Goal: Transaction & Acquisition: Subscribe to service/newsletter

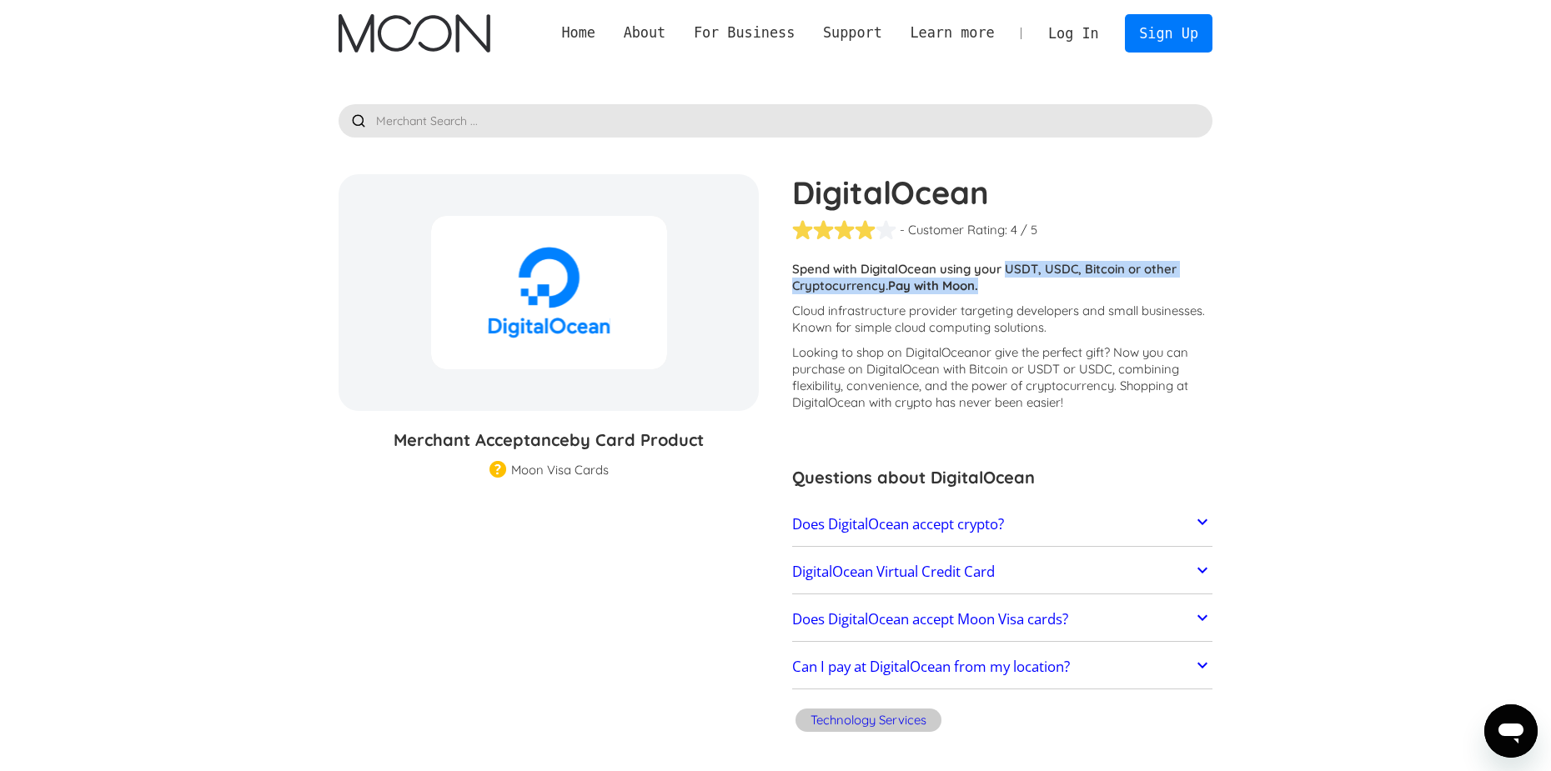
drag, startPoint x: 1006, startPoint y: 271, endPoint x: 1061, endPoint y: 281, distance: 55.9
click at [1061, 281] on p "Spend with DigitalOcean using your USDT, USDC, Bitcoin or other Cryptocurrency.…" at bounding box center [1002, 277] width 420 height 33
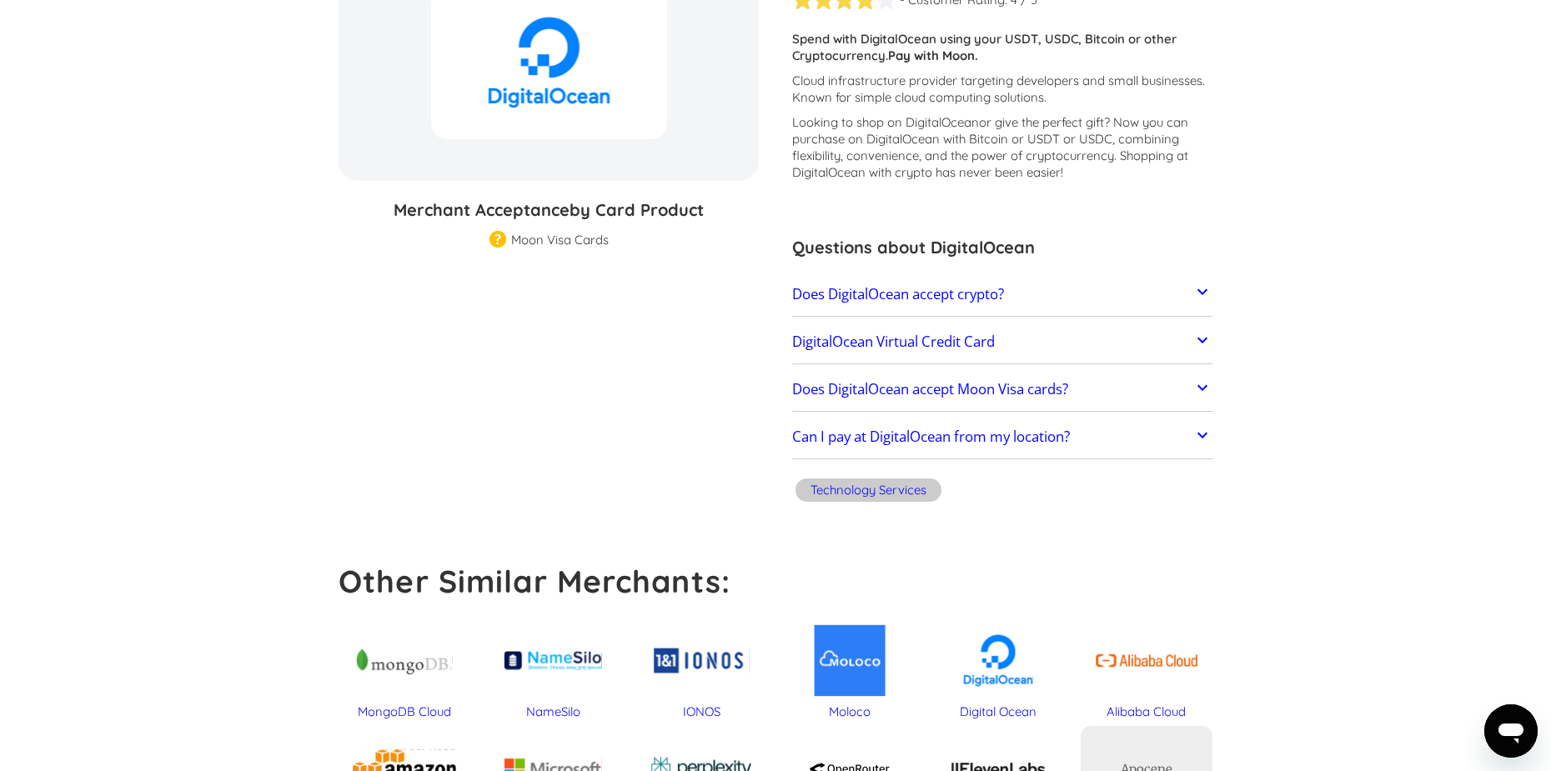
scroll to position [250, 0]
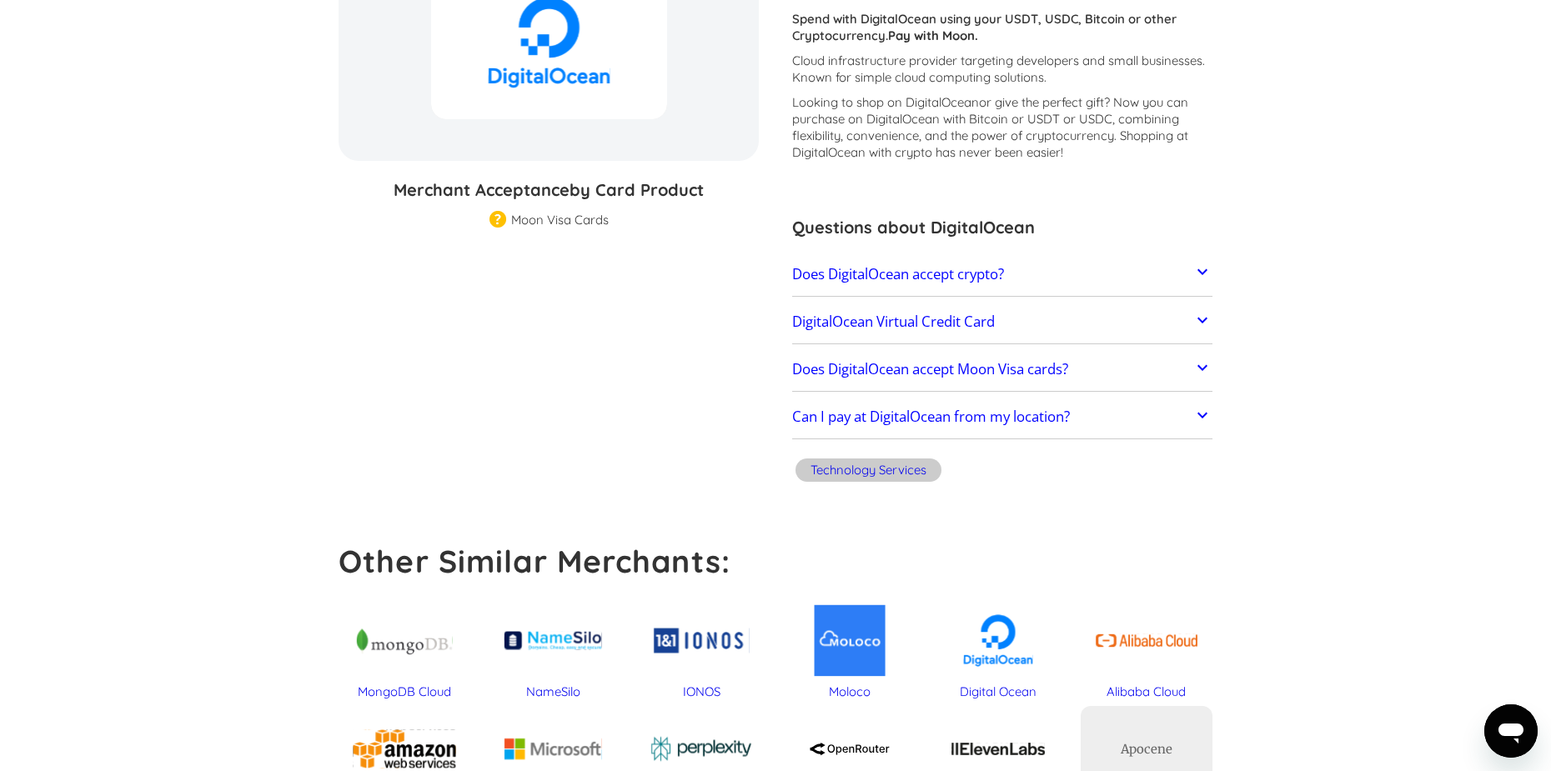
click at [600, 229] on section "DigitalOcean % GIFT CARD DISCOUNT Merchant Acceptance by Card Product Merchant …" at bounding box center [776, 206] width 874 height 565
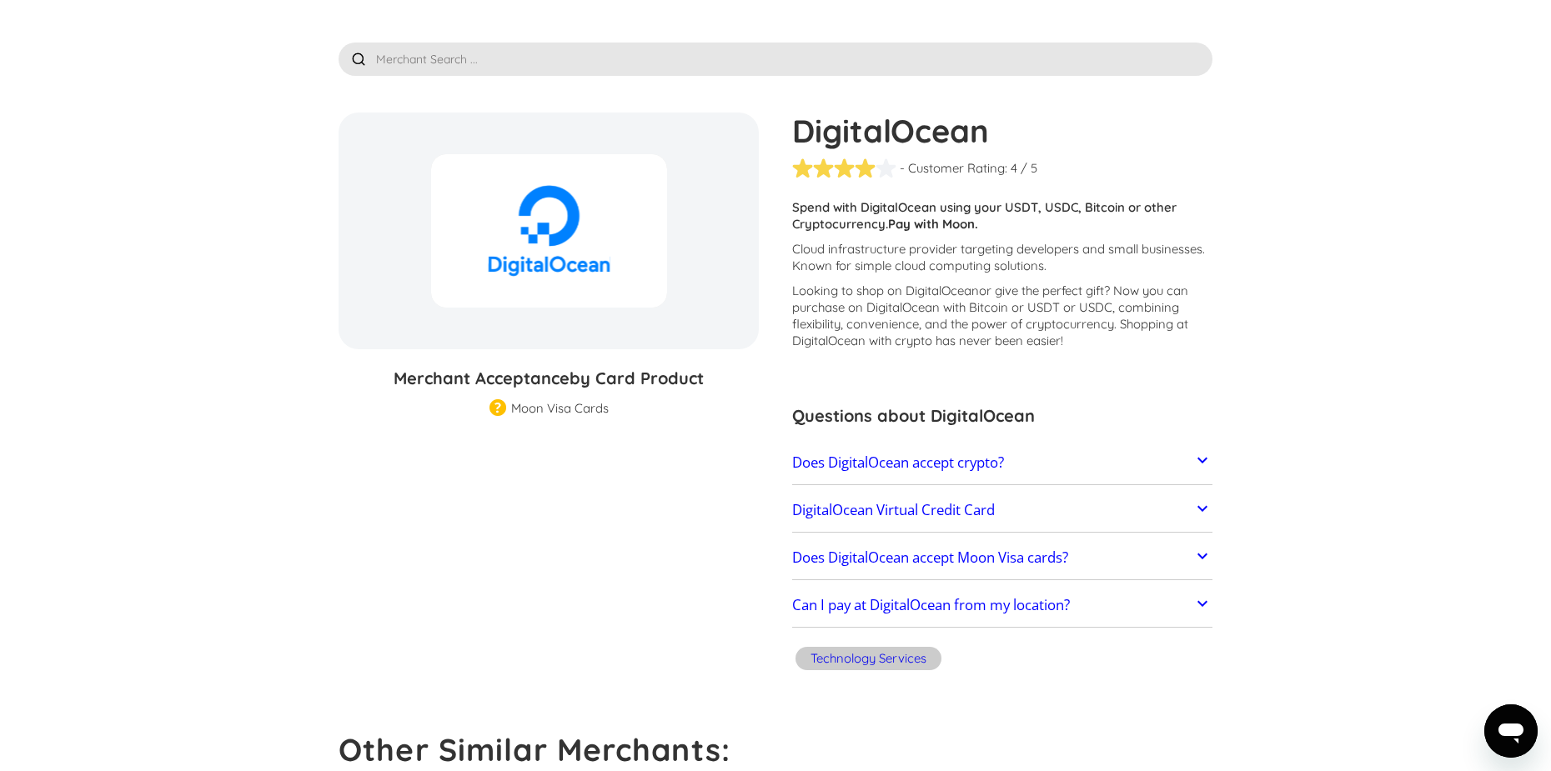
scroll to position [0, 0]
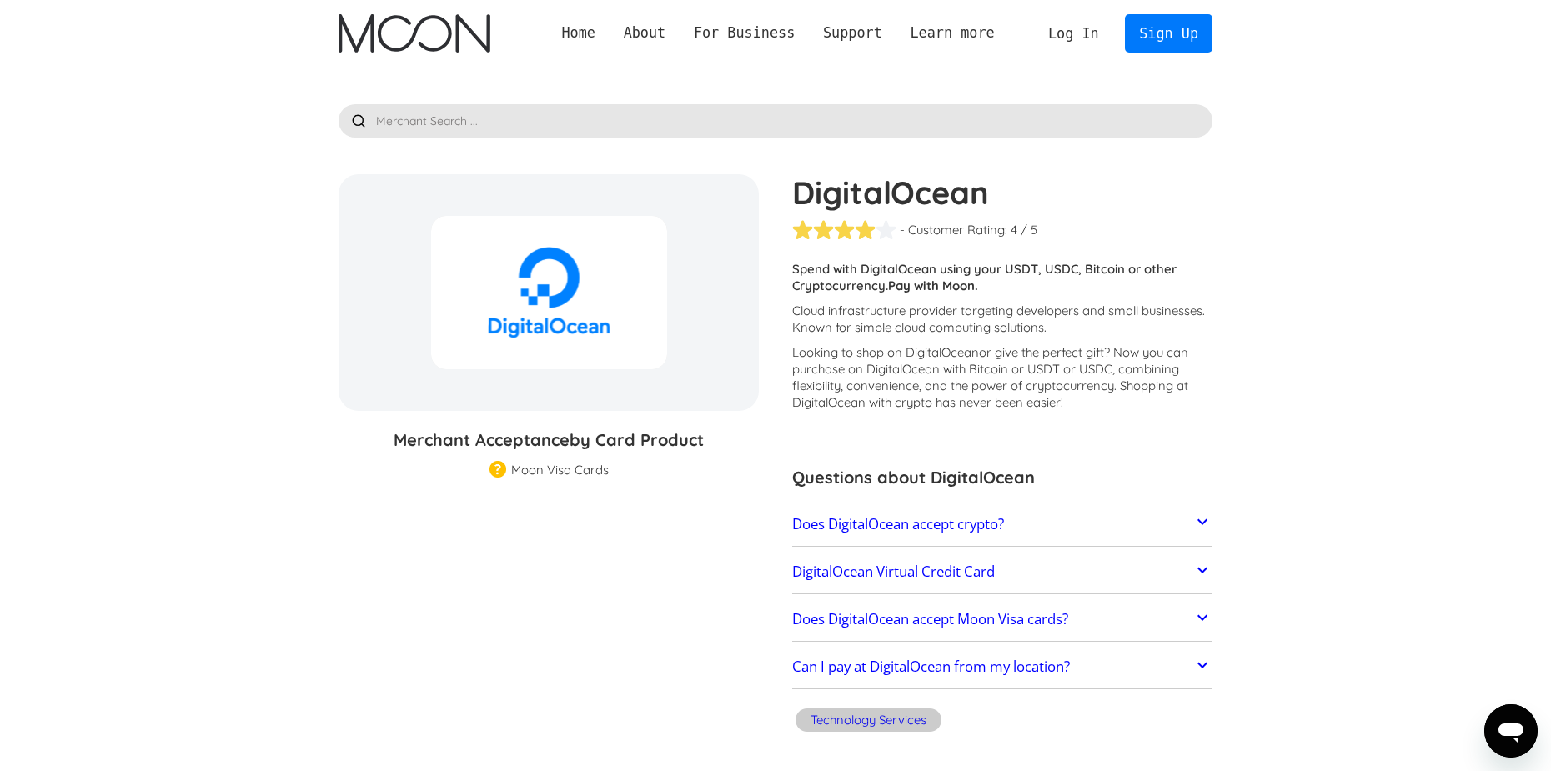
click at [344, 33] on img "home" at bounding box center [414, 33] width 151 height 38
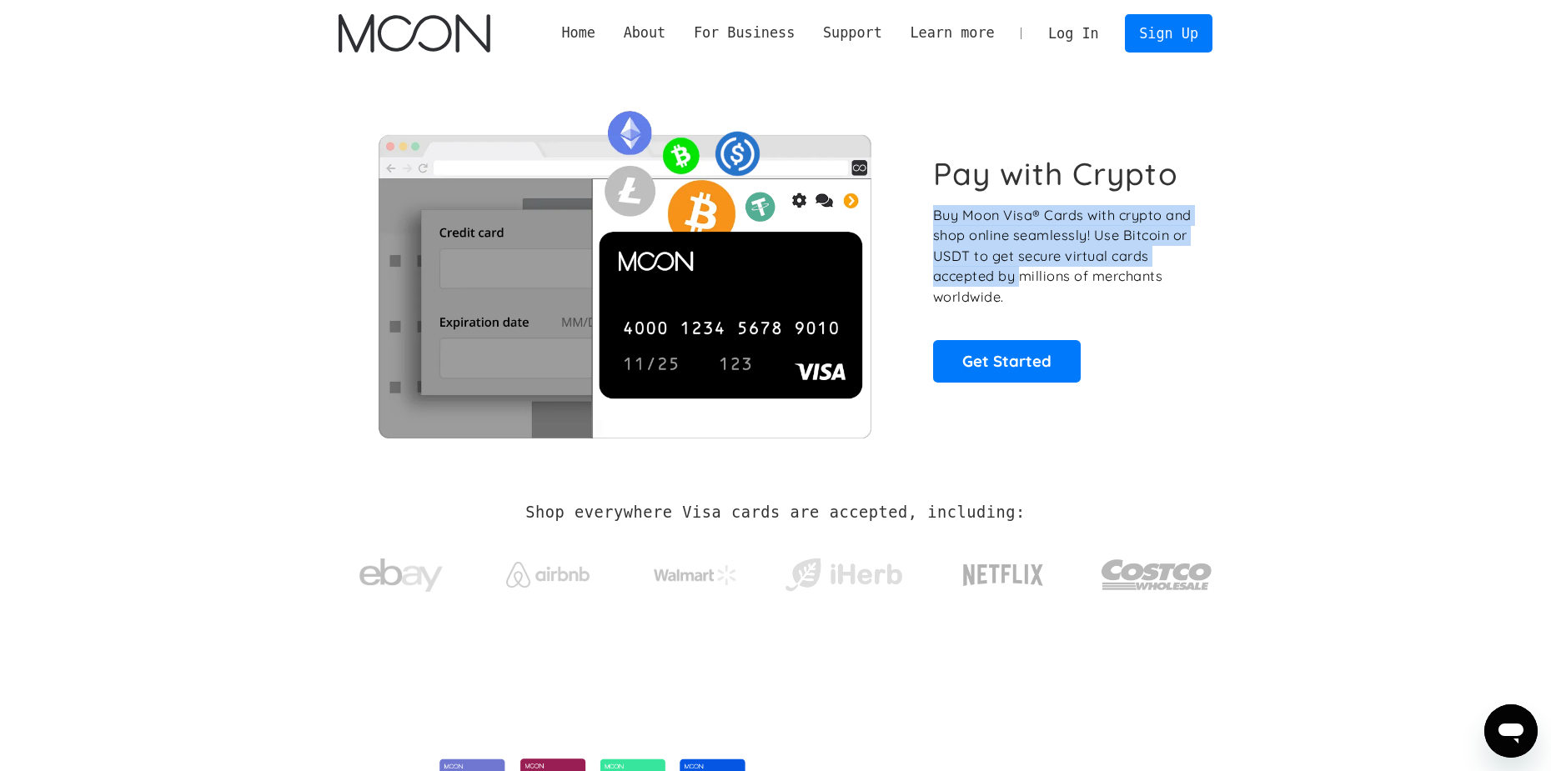
drag, startPoint x: 935, startPoint y: 208, endPoint x: 1023, endPoint y: 286, distance: 118.2
click at [1023, 286] on div "Pay with Crypto Buy Moon Visa® Cards with crypto and shop online seamlessly! Us…" at bounding box center [776, 268] width 874 height 339
click at [1023, 286] on p "Buy Moon Visa® Cards with crypto and shop online seamlessly! Use Bitcoin or USD…" at bounding box center [1063, 256] width 261 height 103
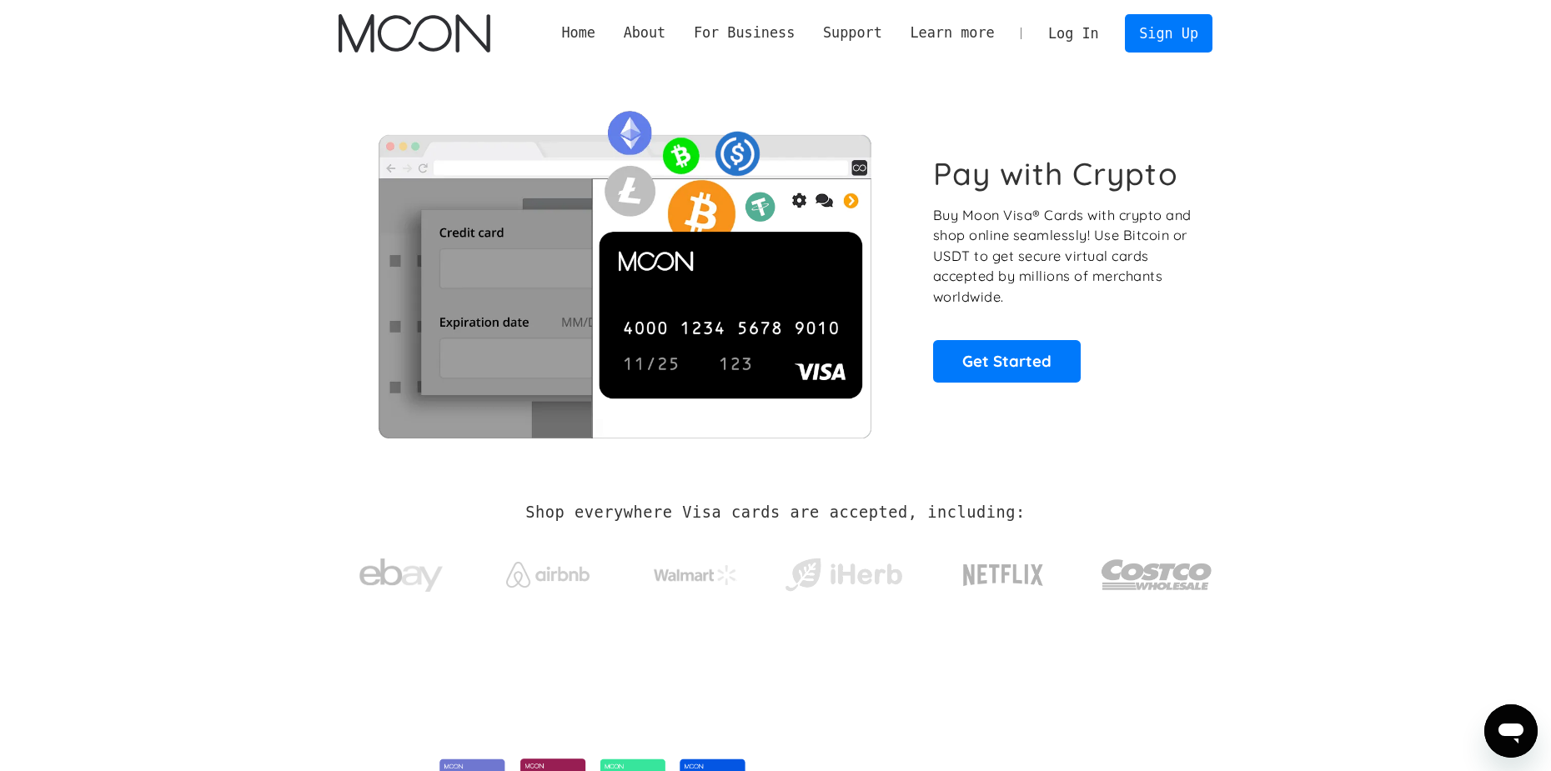
drag, startPoint x: 1354, startPoint y: 176, endPoint x: 1388, endPoint y: 100, distance: 82.9
click at [1369, 169] on section "Pay with Crypto Buy Moon Visa® Cards with crypto and shop online seamlessly! Us…" at bounding box center [775, 269] width 1551 height 404
click at [1008, 340] on link "Get Started" at bounding box center [1007, 361] width 148 height 42
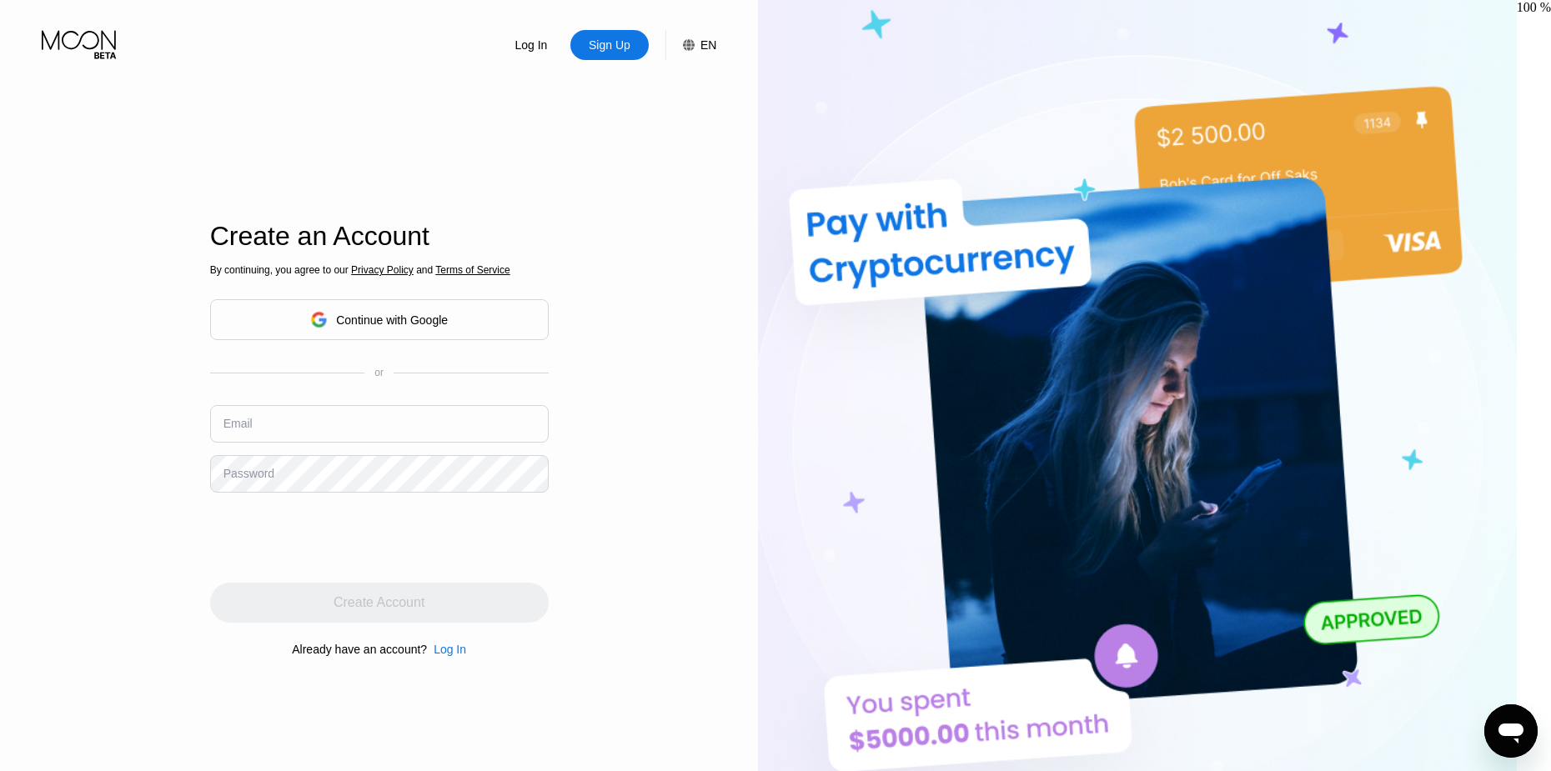
click at [95, 48] on icon at bounding box center [79, 40] width 74 height 19
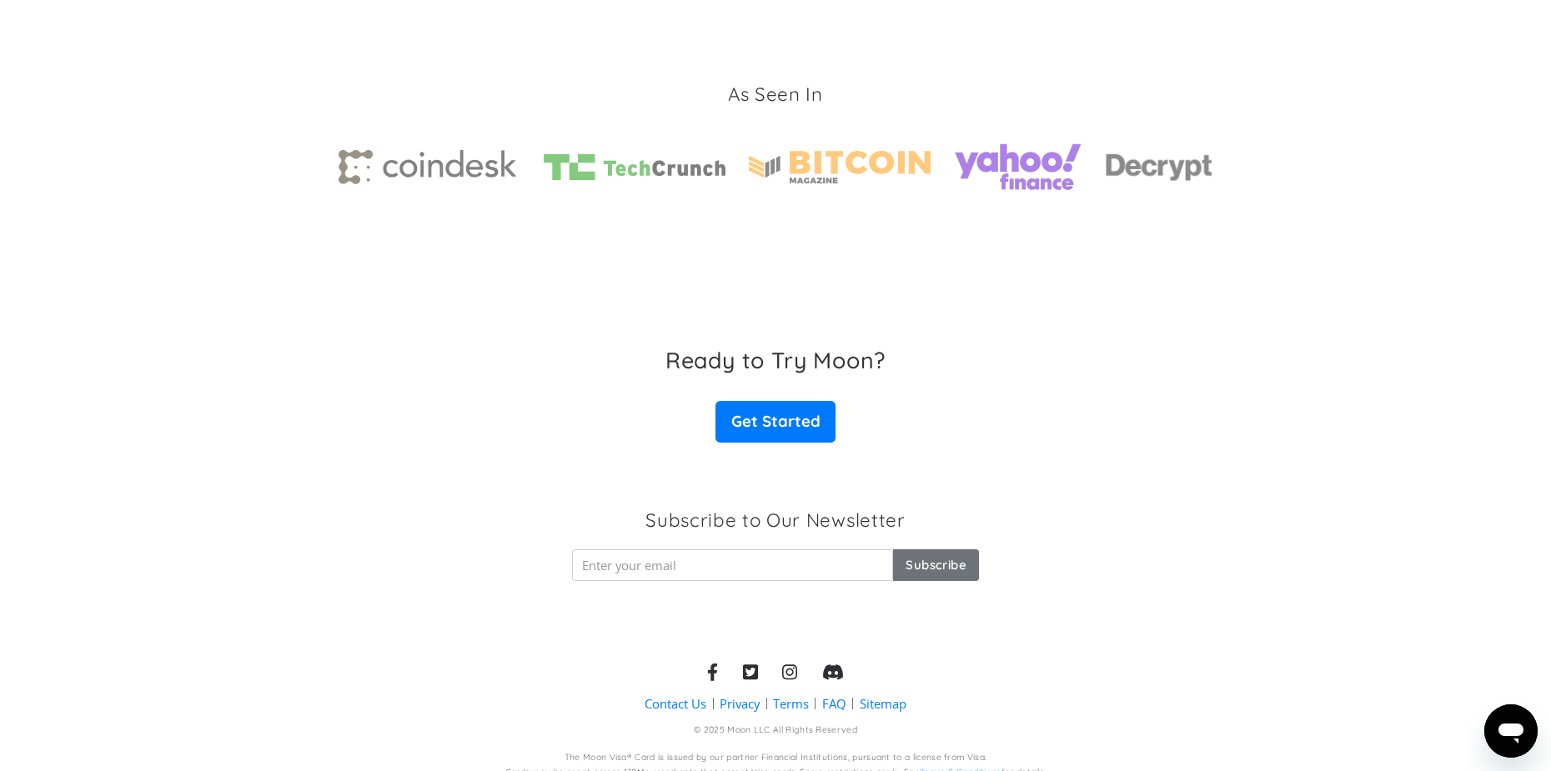
scroll to position [2494, 0]
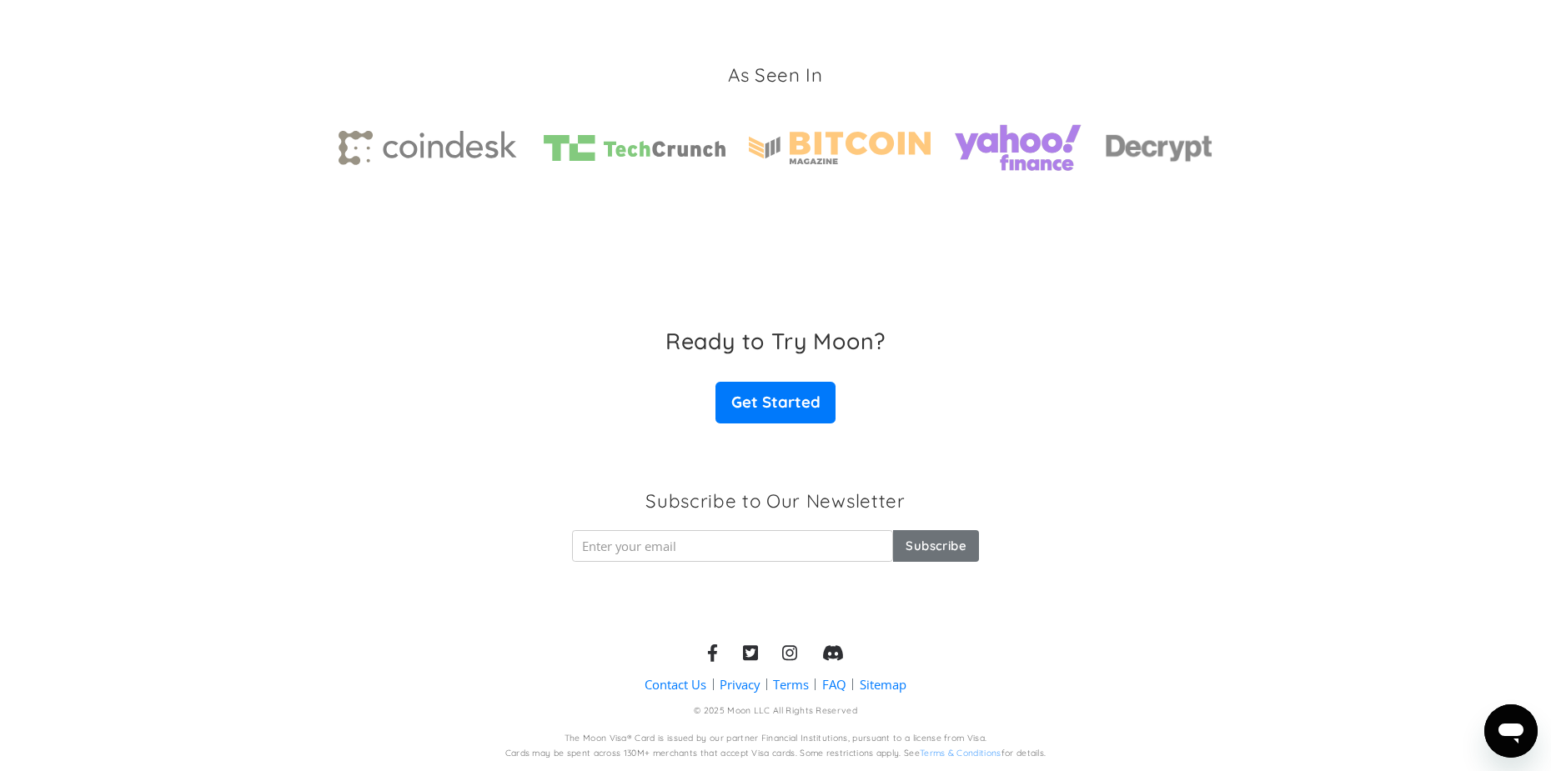
drag, startPoint x: 1172, startPoint y: 473, endPoint x: 1171, endPoint y: 461, distance: 11.7
click at [1172, 473] on div "Subscribe to Our Newsletter Subscribe Thank you! Your subscription has been don…" at bounding box center [776, 531] width 874 height 151
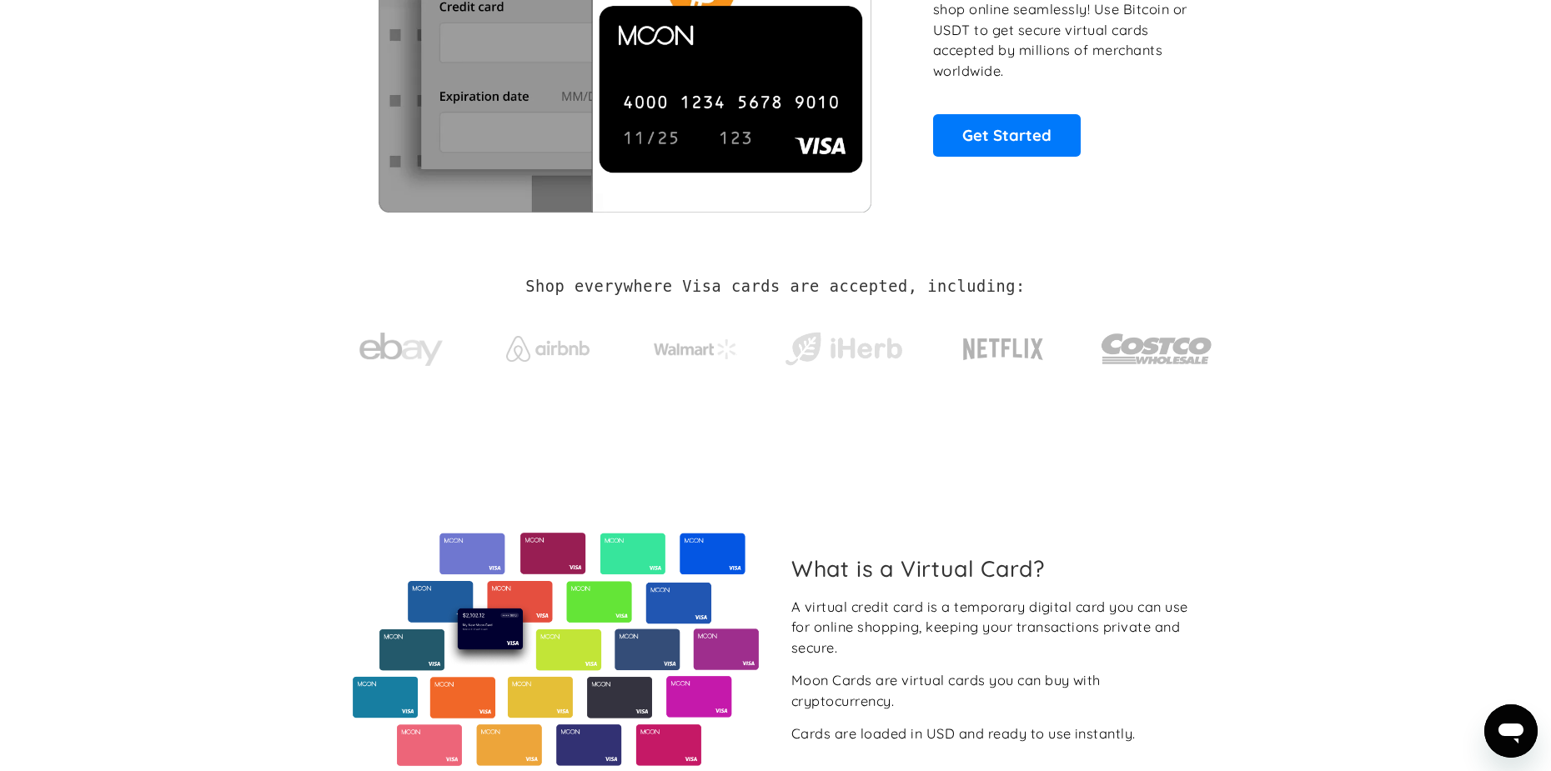
scroll to position [0, 0]
